Goal: Information Seeking & Learning: Learn about a topic

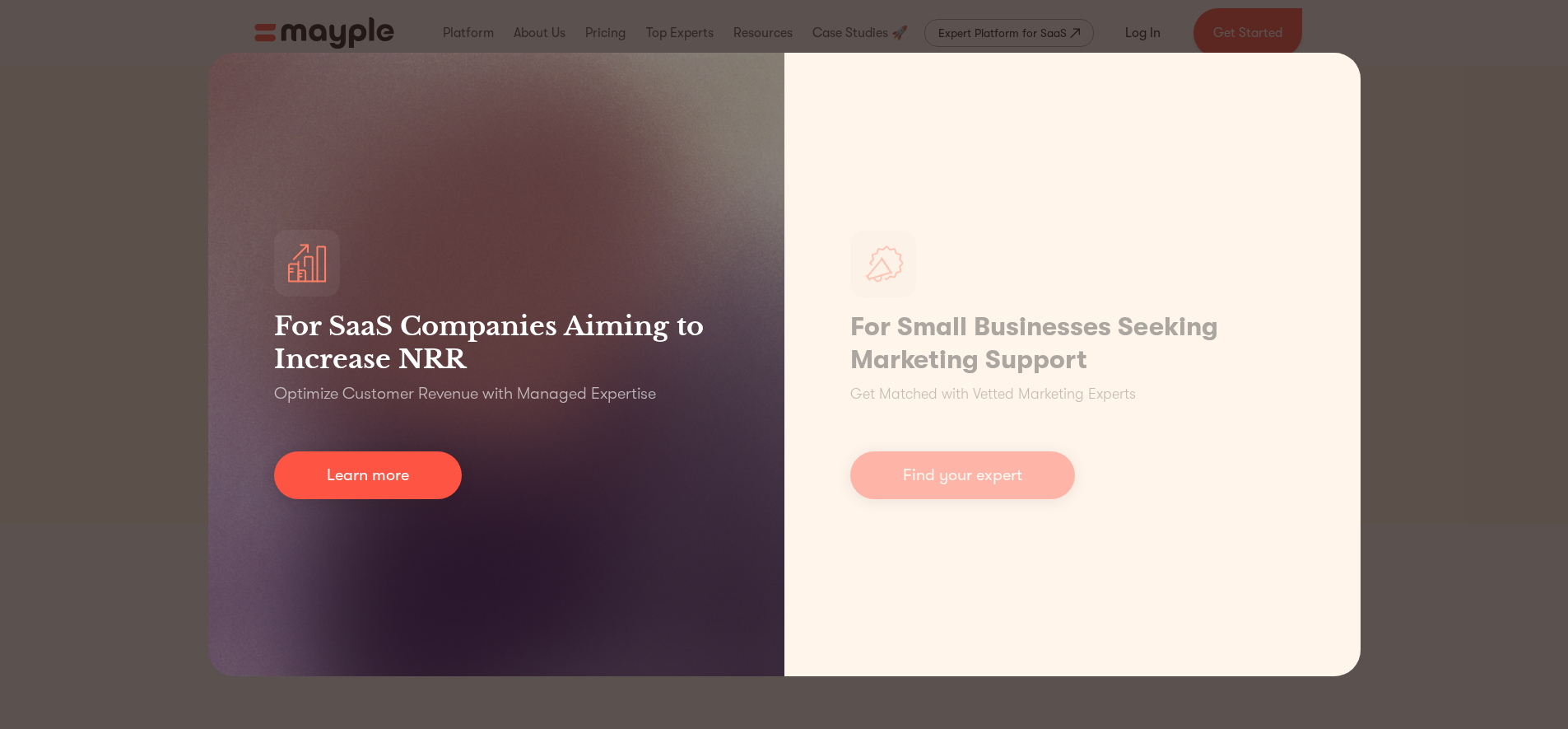
click at [351, 300] on div "For SaaS Companies Aiming to Increase NRR Optimize Customer Revenue with Manage…" at bounding box center [497, 364] width 576 height 624
click at [365, 476] on link "Learn more" at bounding box center [368, 476] width 188 height 48
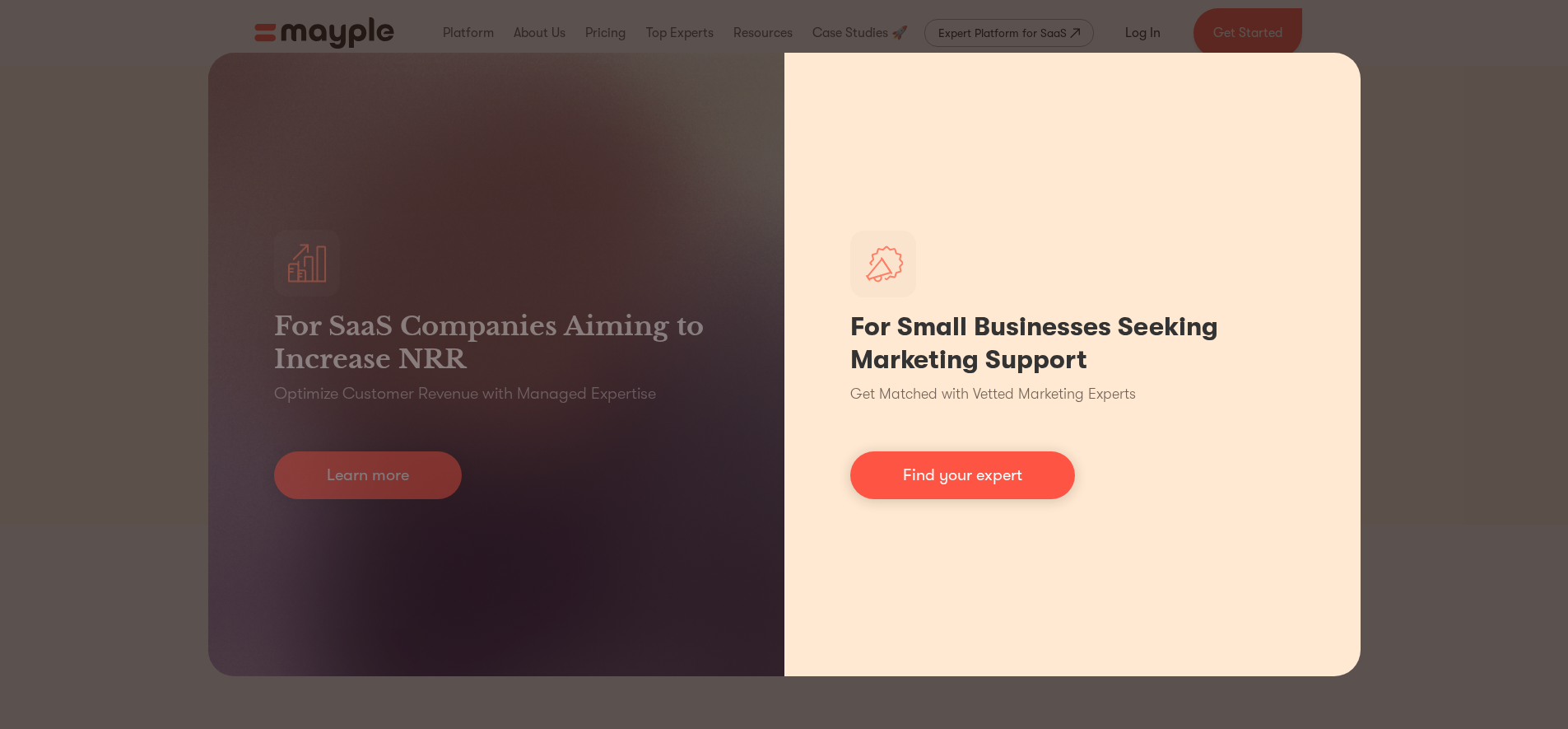
click at [1339, 191] on div "For Small Businesses Seeking Marketing Support Get Matched with Vetted Marketin…" at bounding box center [1073, 364] width 576 height 624
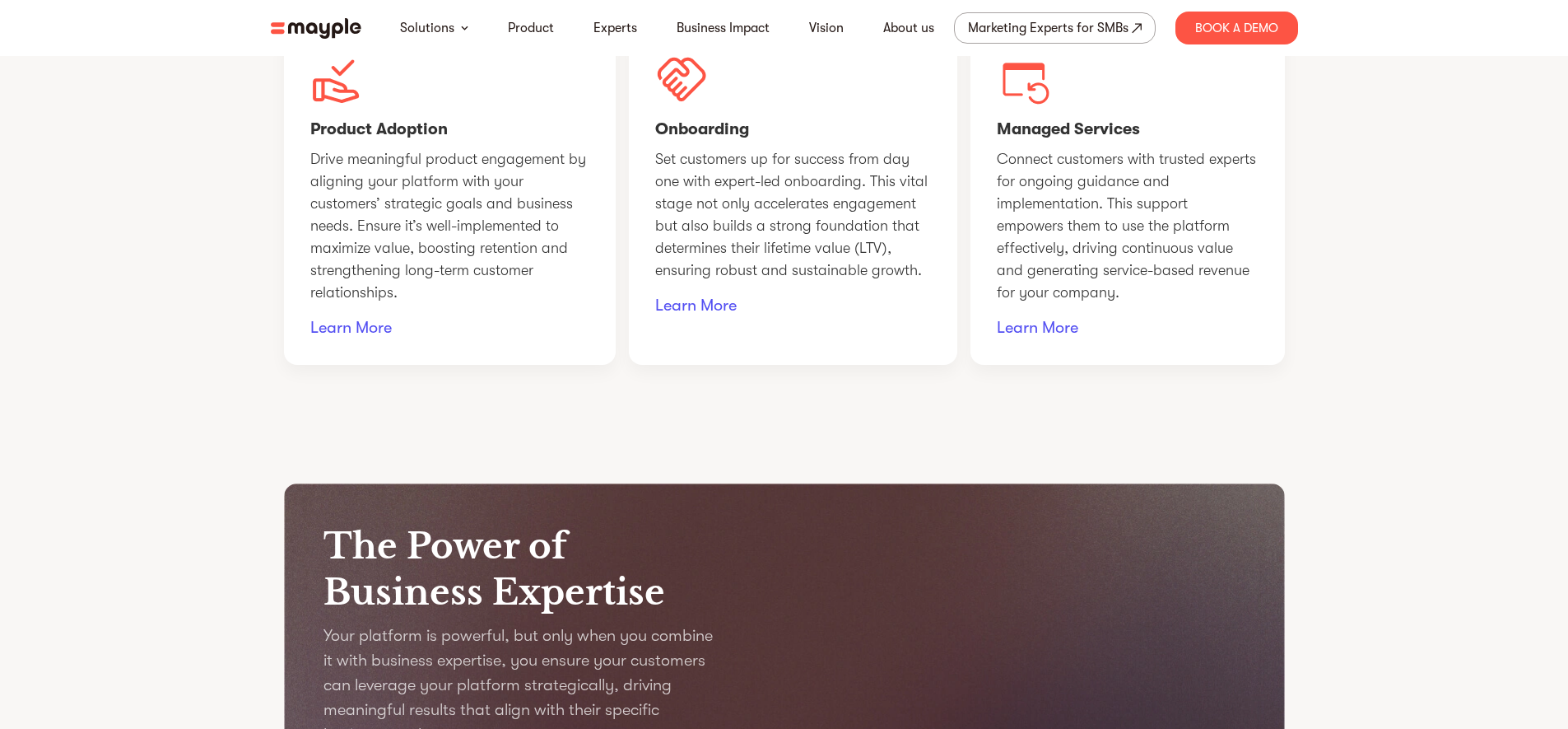
scroll to position [1483, 0]
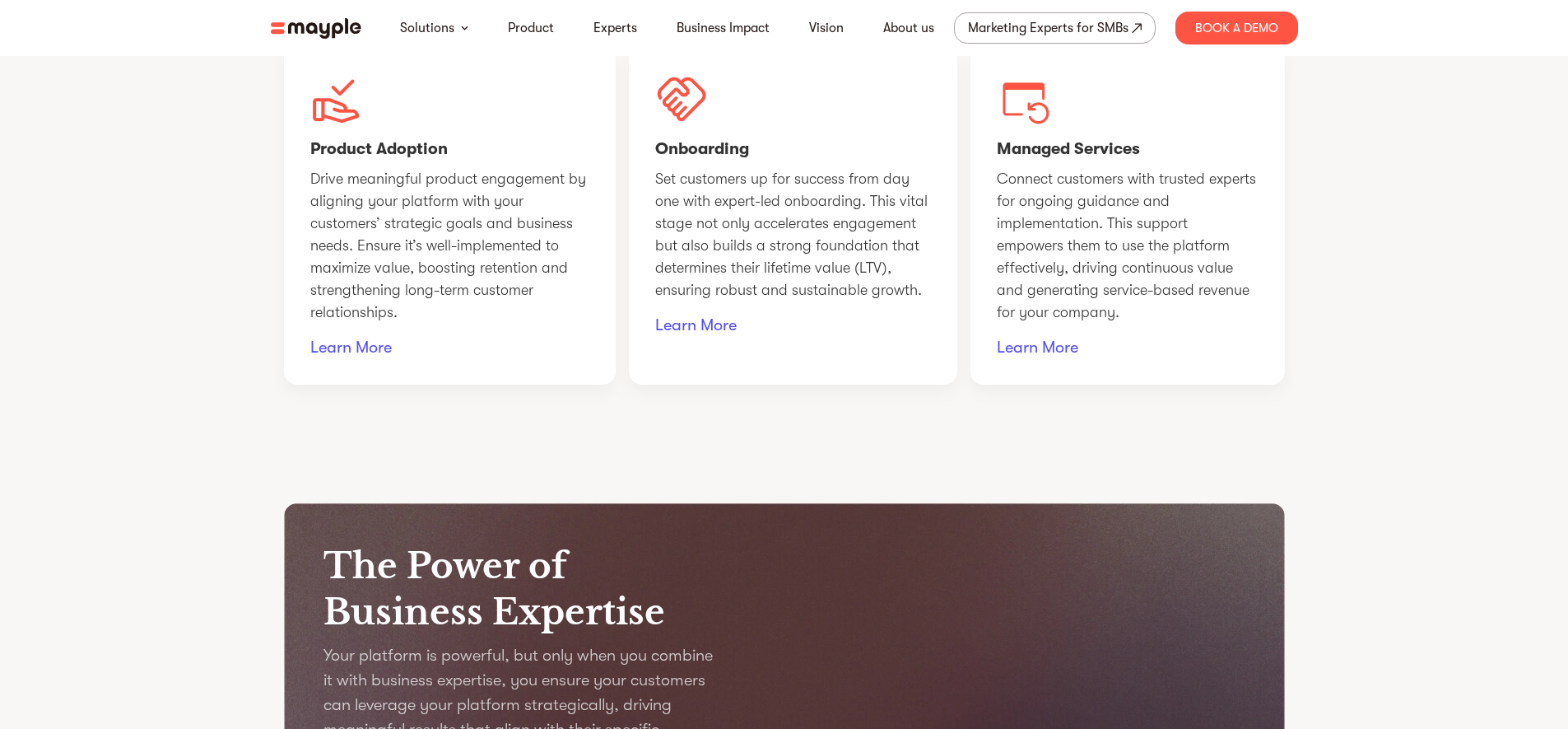
click at [1078, 258] on p "Connect customers with trusted experts for ongoing guidance and implementation.…" at bounding box center [1128, 246] width 262 height 156
click at [1043, 359] on link "Learn More" at bounding box center [1128, 348] width 262 height 22
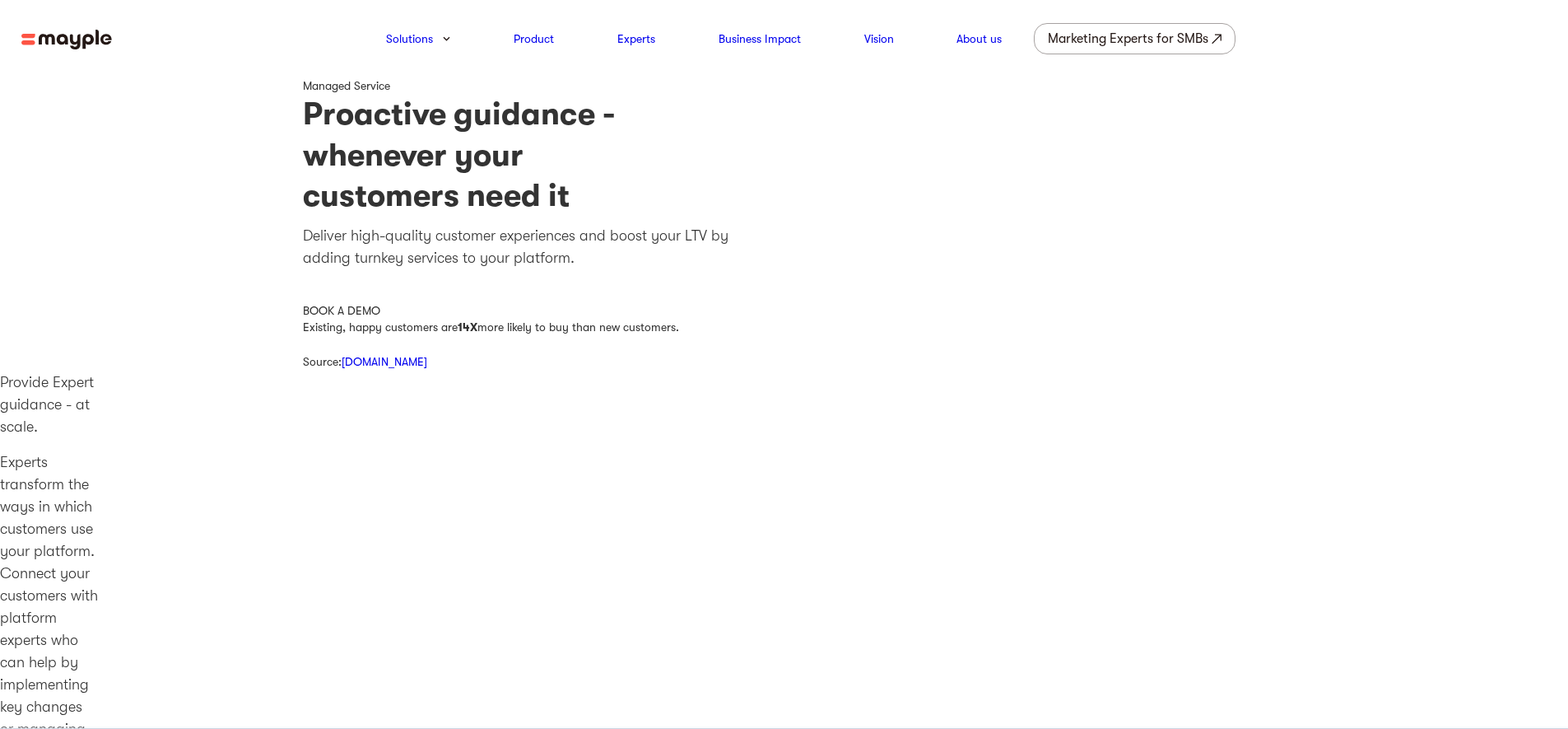
click at [1132, 286] on div "Managed Service Proactive guidance - whenever your customers need it Deliver hi…" at bounding box center [784, 197] width 963 height 240
